Goal: Check status: Check status

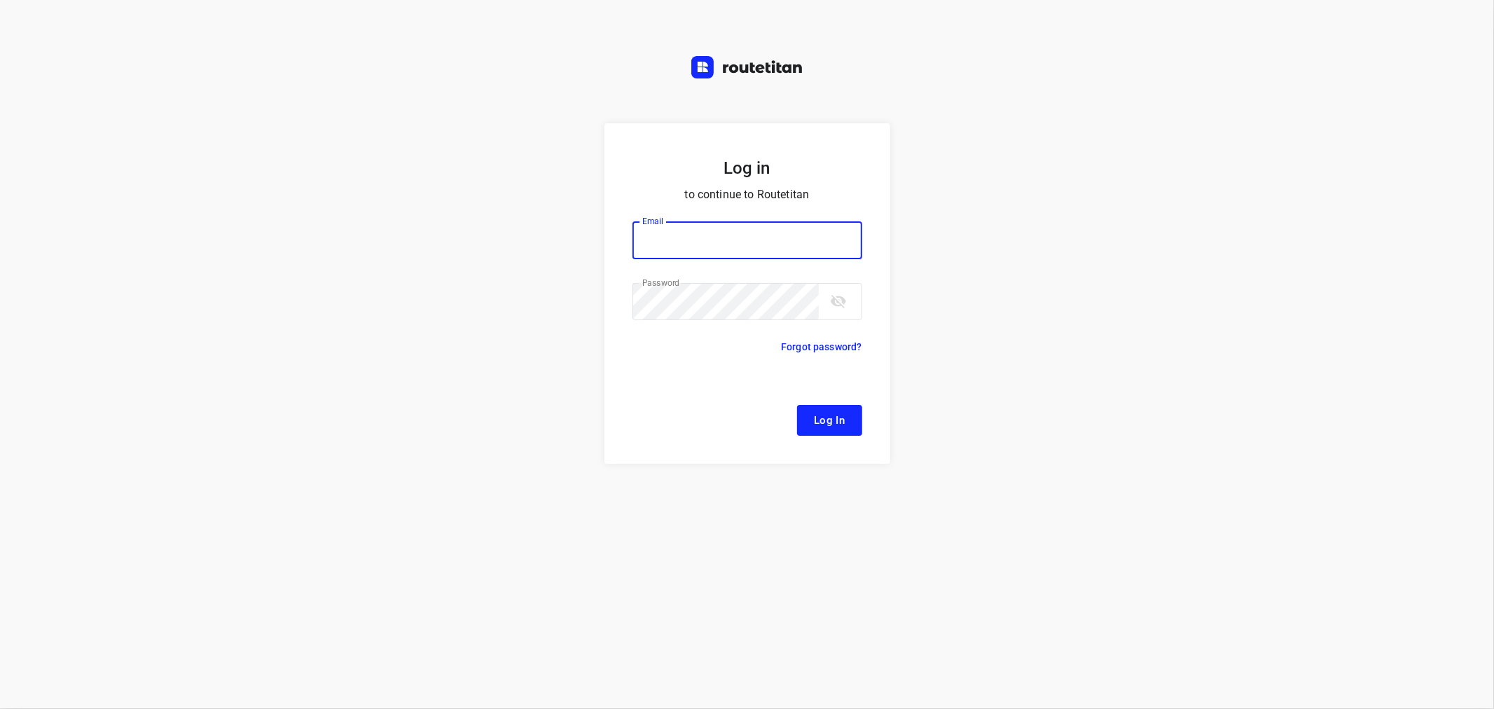
type input "[EMAIL_ADDRESS][DOMAIN_NAME]"
click at [838, 414] on span "Log In" at bounding box center [830, 420] width 32 height 18
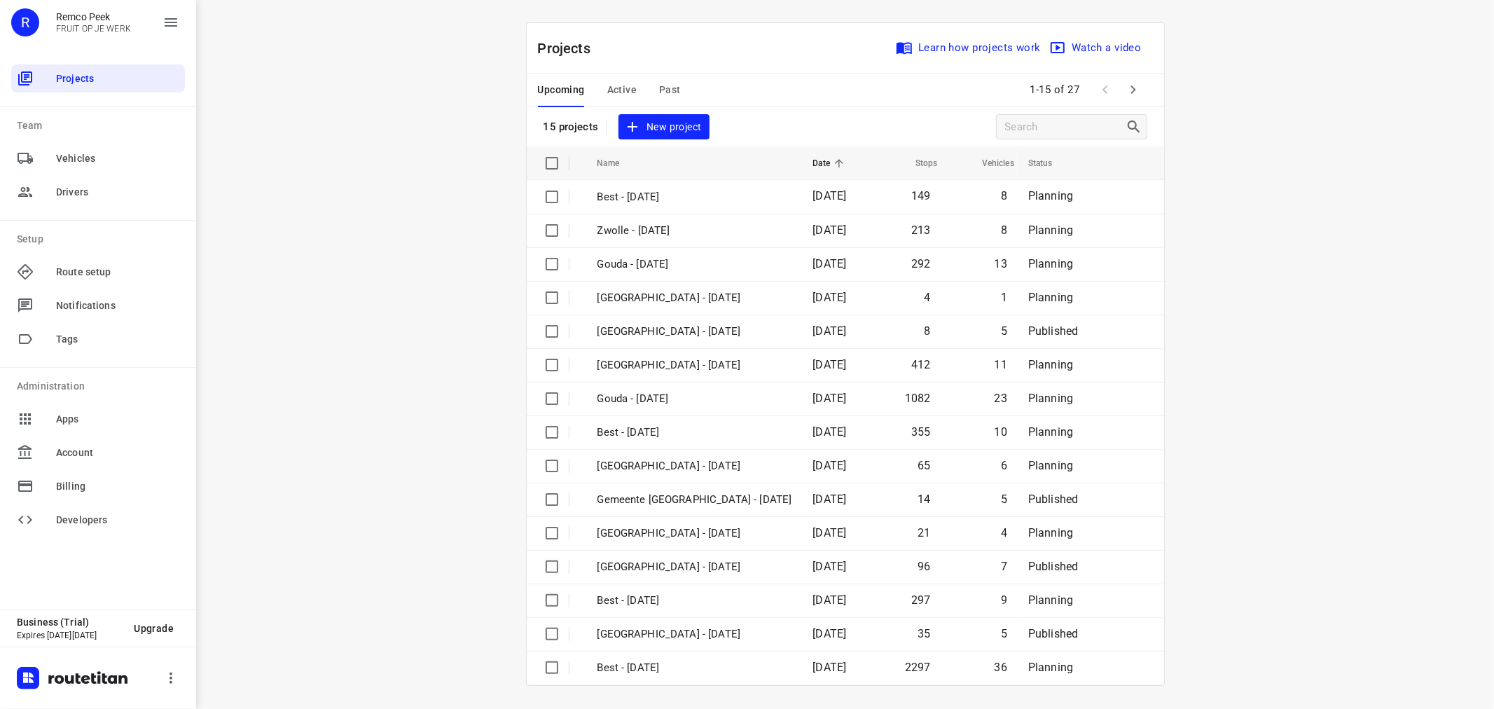
click at [625, 85] on span "Active" at bounding box center [621, 90] width 29 height 18
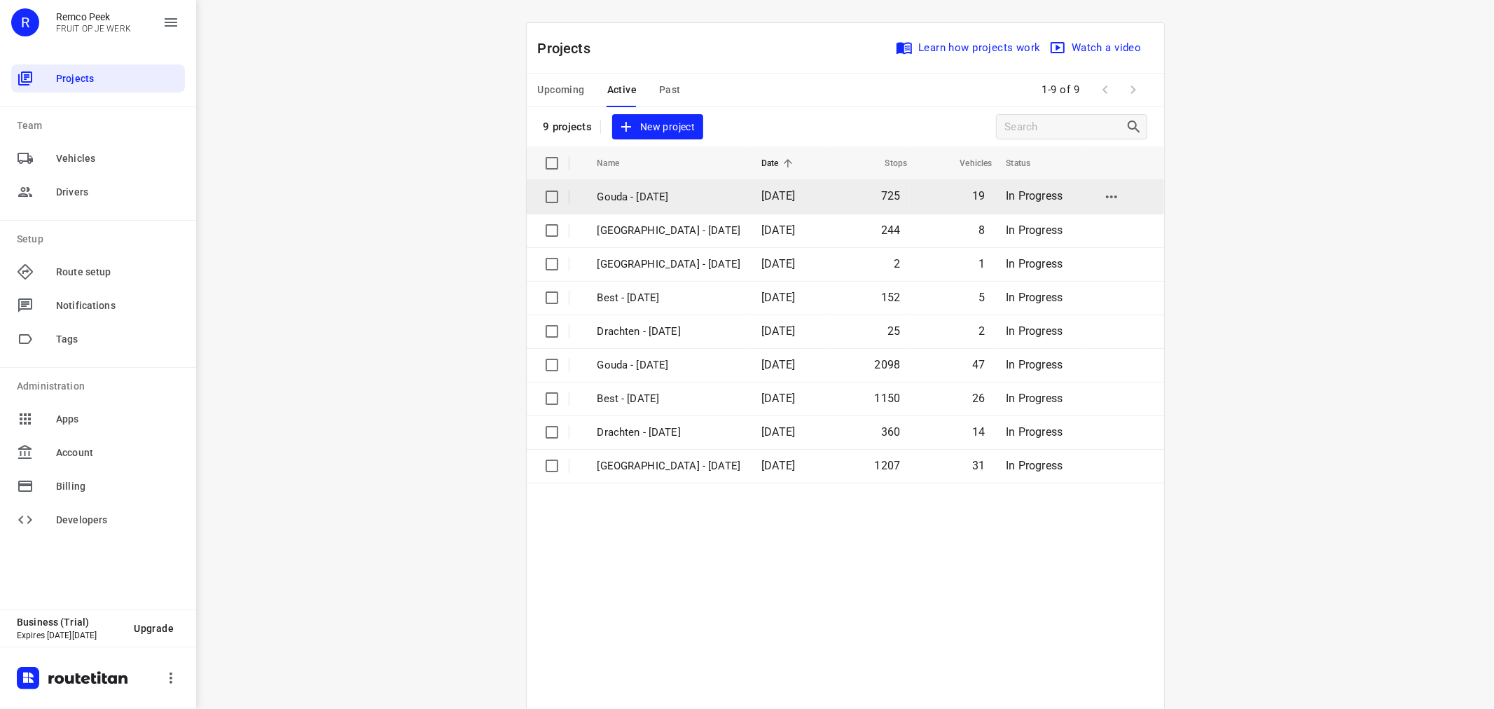
click at [628, 202] on p "Gouda - [DATE]" at bounding box center [669, 197] width 144 height 16
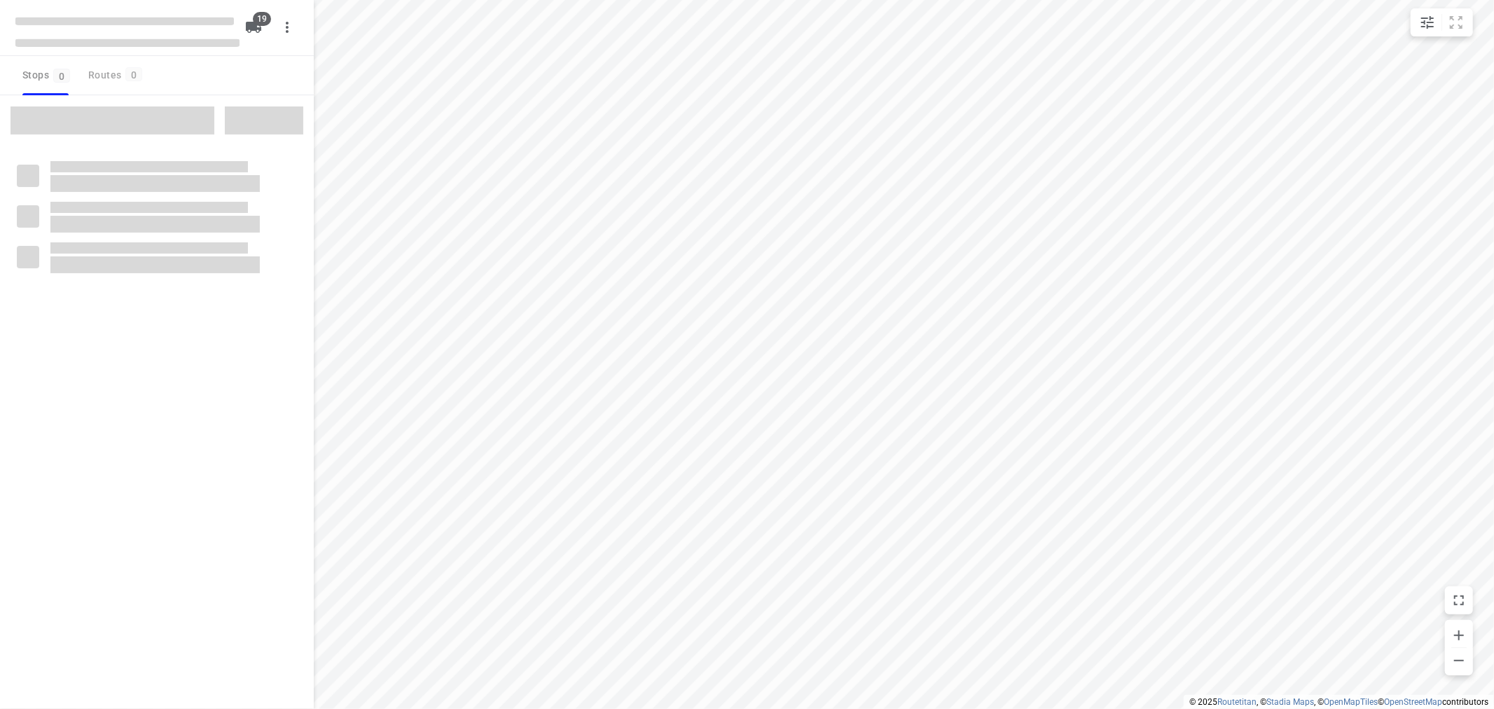
checkbox input "true"
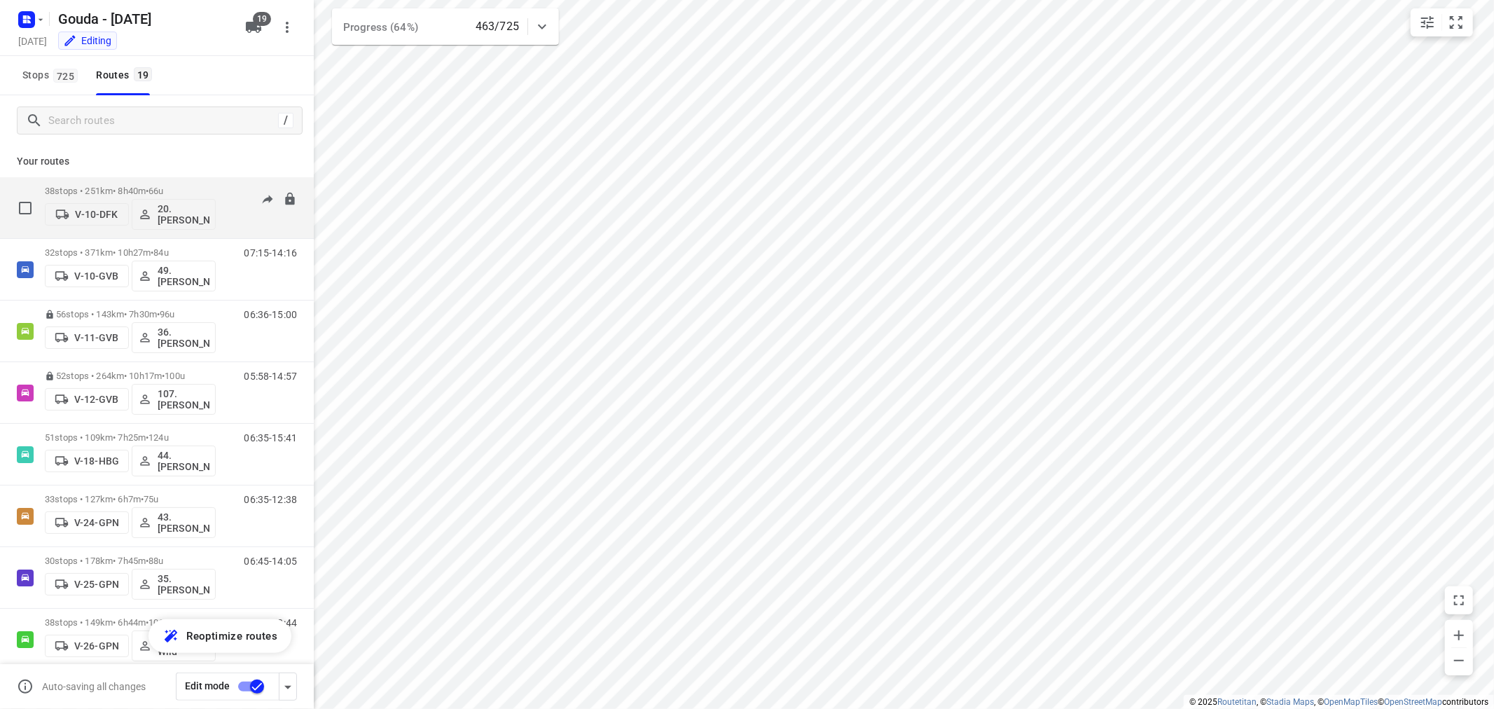
click at [167, 183] on div "38 stops • 251km • 8h40m • 66u V-10-DFK 20.[PERSON_NAME]" at bounding box center [130, 208] width 171 height 58
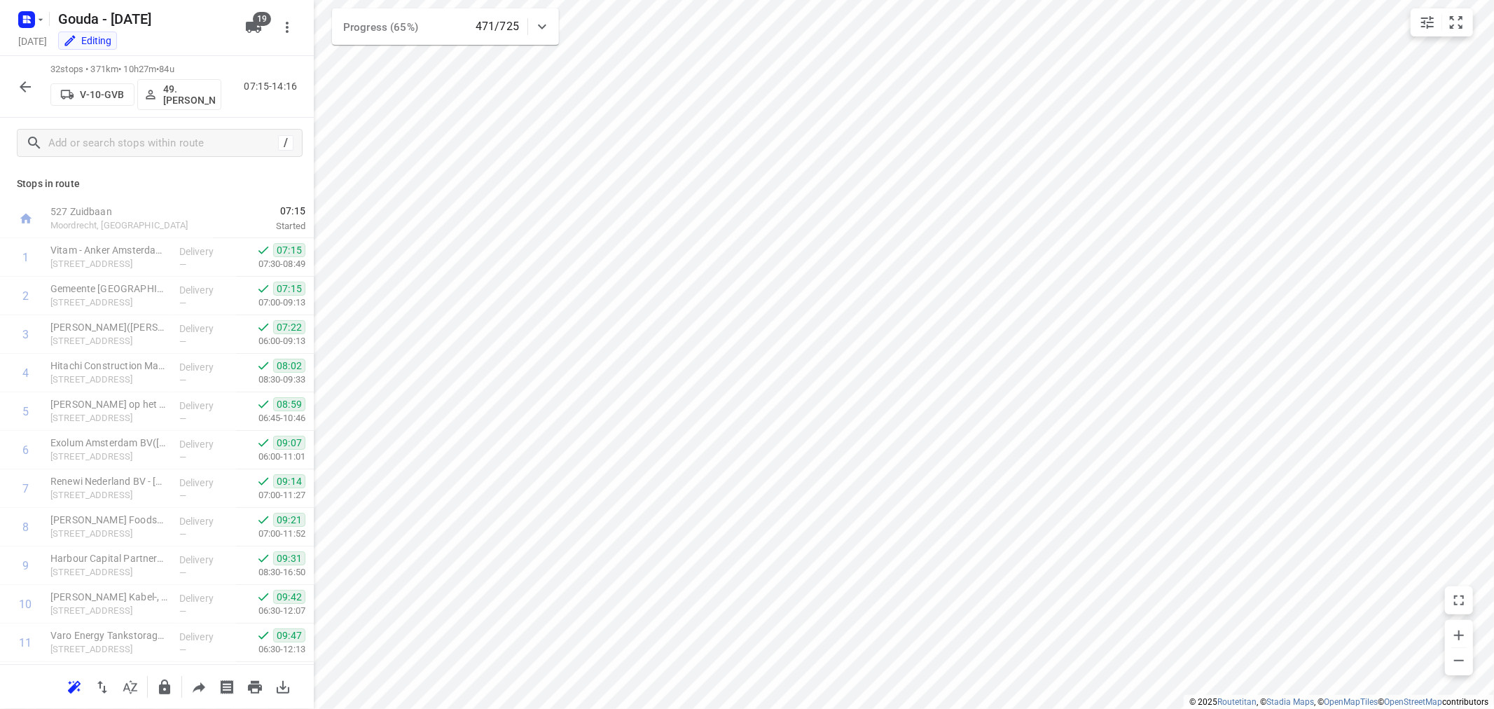
click at [9, 79] on div "32 stops • 371km • 10h27m • 84u V-10-GVB 49. [PERSON_NAME] 07:15-14:16" at bounding box center [157, 87] width 314 height 62
click at [34, 84] on button "button" at bounding box center [25, 87] width 28 height 28
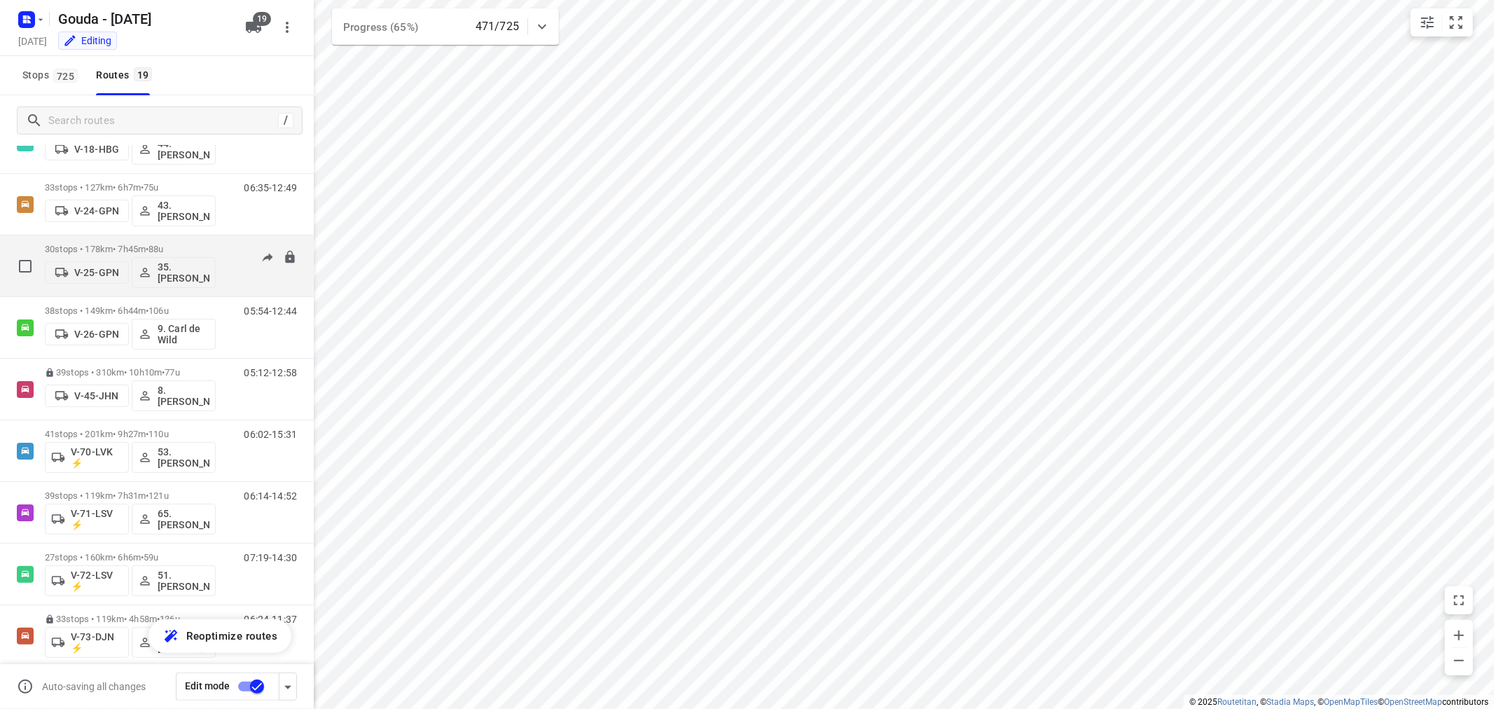
scroll to position [309, 0]
click at [29, 16] on icon "button" at bounding box center [29, 17] width 4 height 4
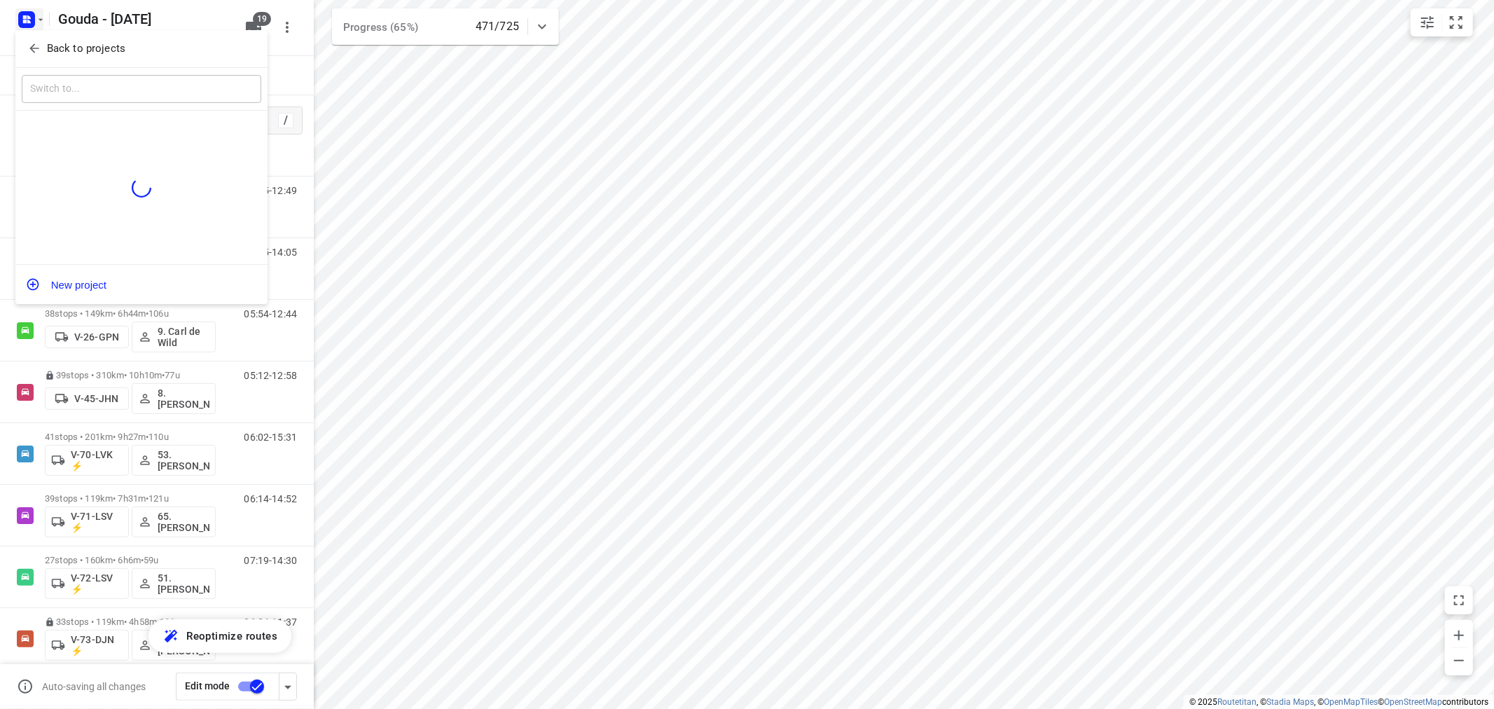
click at [30, 45] on icon "button" at bounding box center [34, 48] width 14 height 14
